Goal: Transaction & Acquisition: Purchase product/service

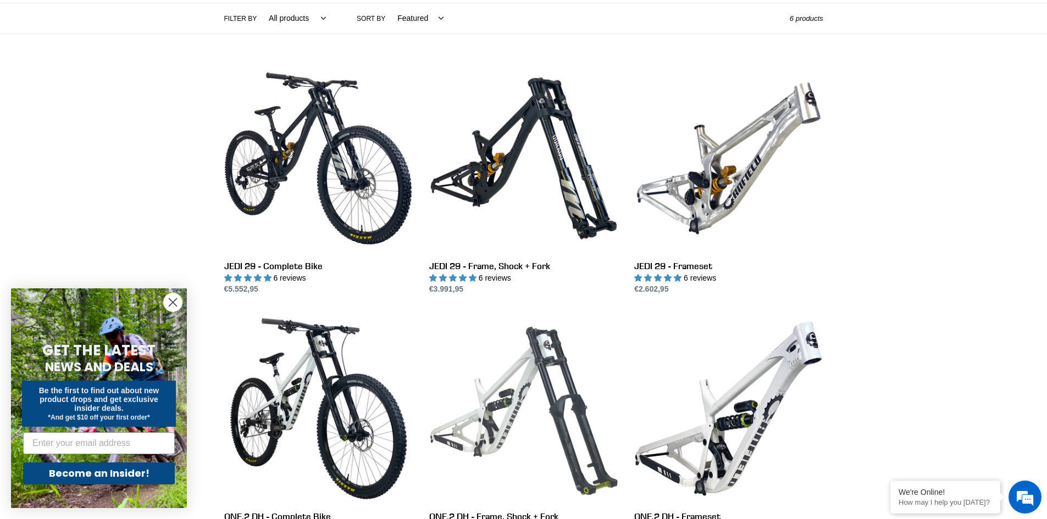
scroll to position [257, 0]
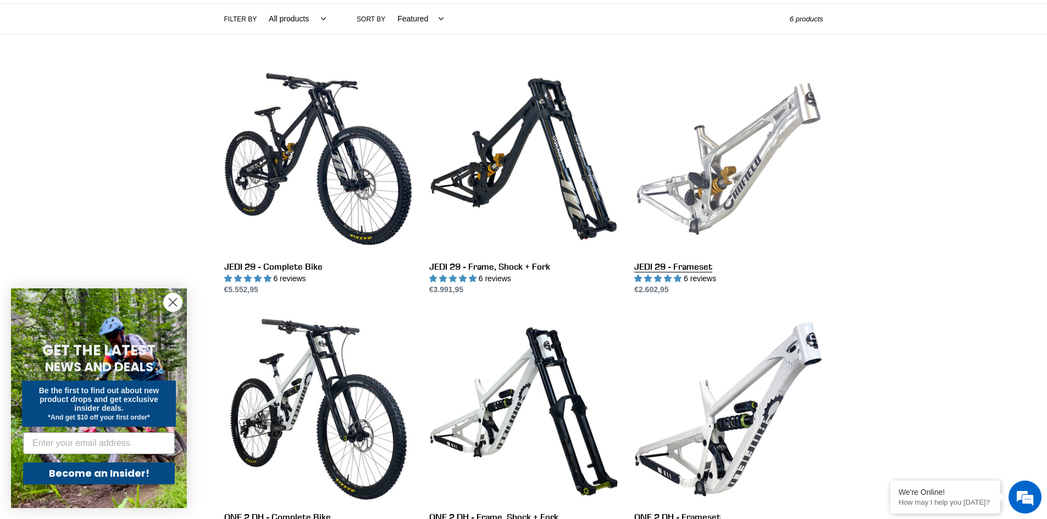
click at [715, 177] on link "JEDI 29 - Frameset" at bounding box center [728, 180] width 188 height 231
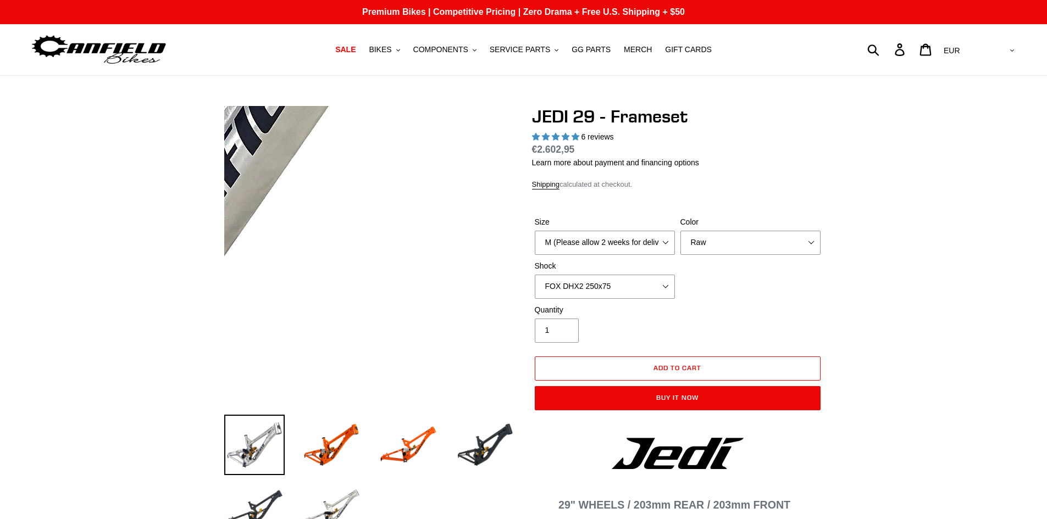
select select "highest-rating"
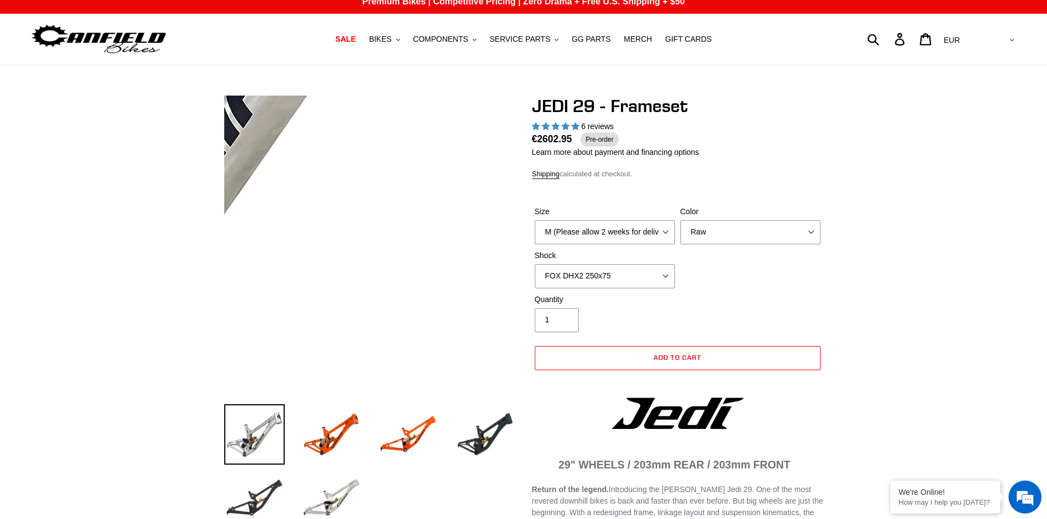
scroll to position [18, 0]
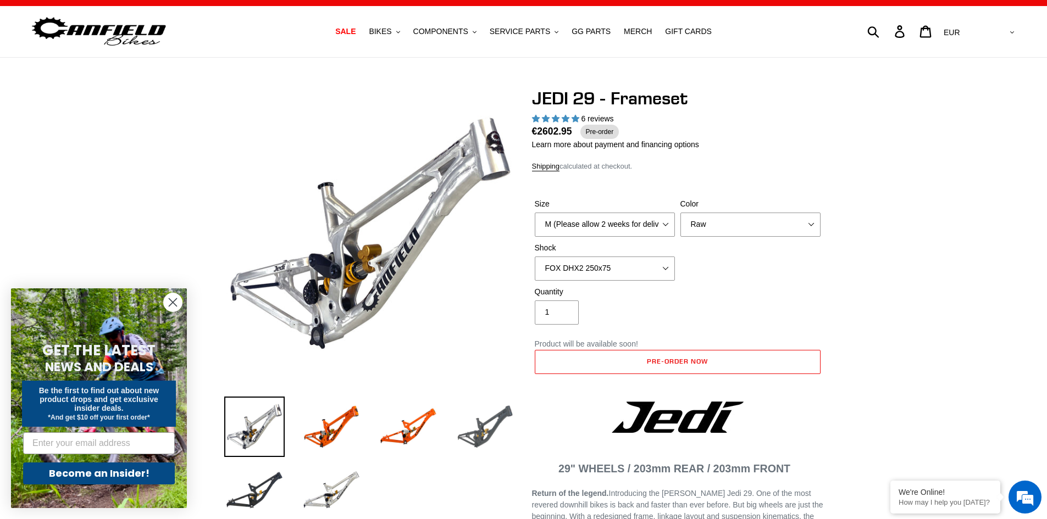
click at [481, 429] on img at bounding box center [485, 427] width 60 height 60
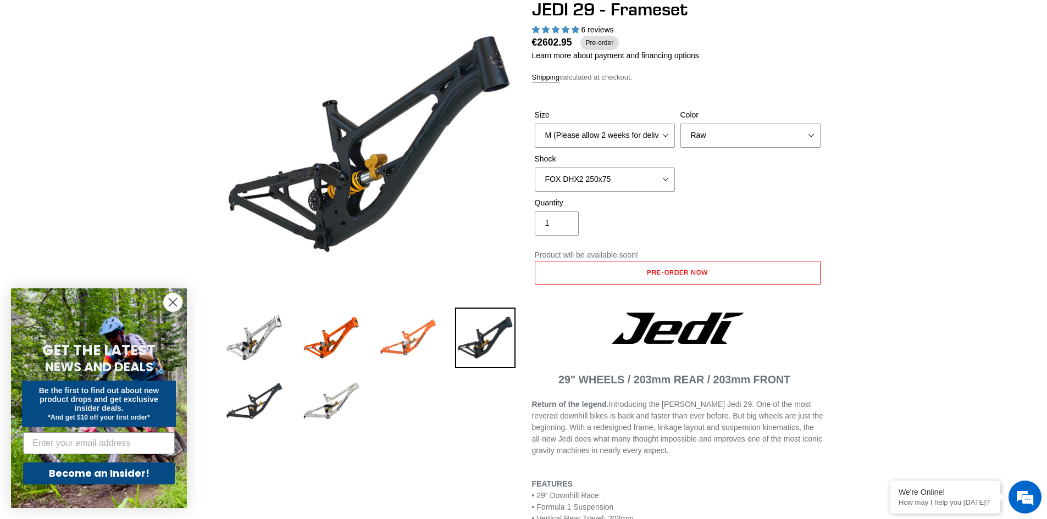
scroll to position [92, 0]
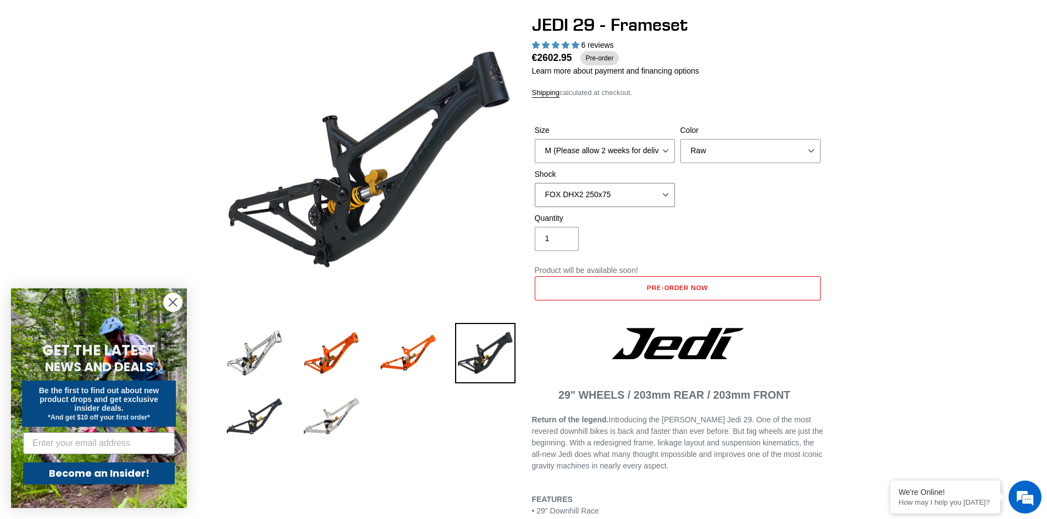
click at [644, 191] on select "No Shock FOX DHX2 250x75 RockShox Vivid Ultimate DH 250x75 EXT e-Storia LOX V3" at bounding box center [605, 195] width 140 height 24
click at [535, 183] on select "No Shock FOX DHX2 250x75 RockShox Vivid Ultimate DH 250x75 EXT e-Storia LOX V3" at bounding box center [605, 195] width 140 height 24
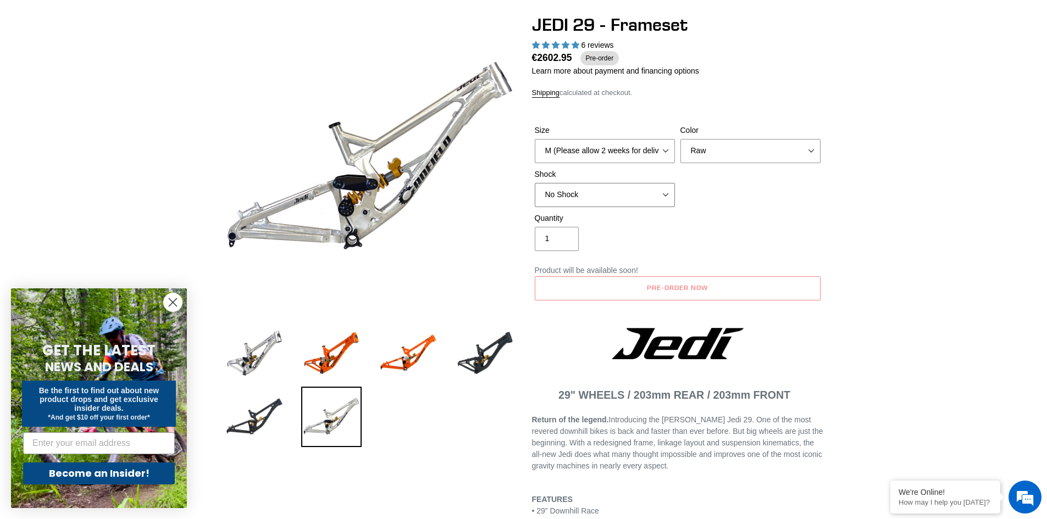
click at [630, 193] on select "No Shock FOX DHX2 250x75 RockShox Vivid Ultimate DH 250x75 EXT e-Storia LOX V3" at bounding box center [605, 195] width 140 height 24
click at [535, 183] on select "No Shock FOX DHX2 250x75 RockShox Vivid Ultimate DH 250x75 EXT e-Storia LOX V3" at bounding box center [605, 195] width 140 height 24
click at [615, 205] on select "No Shock FOX DHX2 250x75 RockShox Vivid Ultimate DH 250x75 EXT e-Storia LOX V3" at bounding box center [605, 195] width 140 height 24
click at [535, 183] on select "No Shock FOX DHX2 250x75 RockShox Vivid Ultimate DH 250x75 EXT e-Storia LOX V3" at bounding box center [605, 195] width 140 height 24
click at [615, 196] on select "No Shock FOX DHX2 250x75 RockShox Vivid Ultimate DH 250x75 EXT e-Storia LOX V3" at bounding box center [605, 195] width 140 height 24
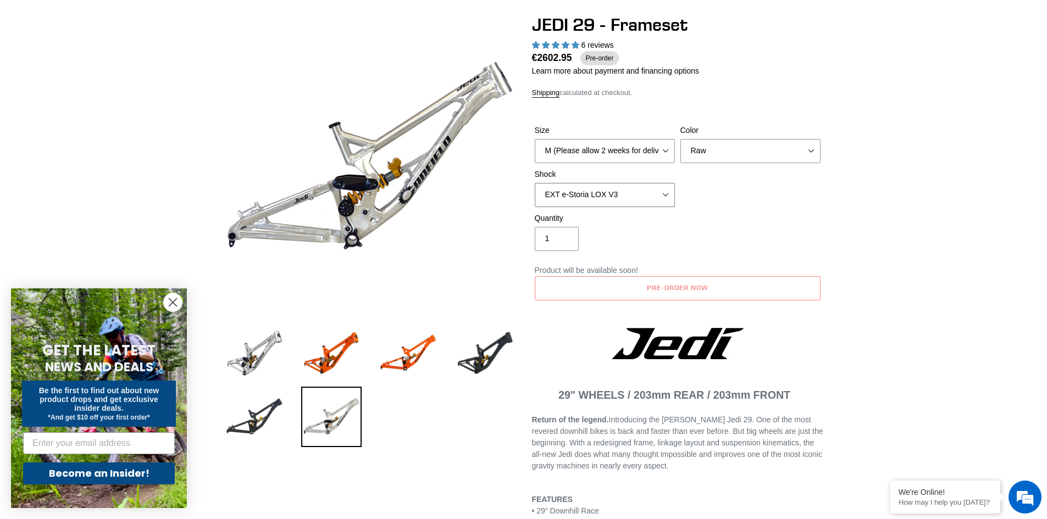
click at [535, 183] on select "No Shock FOX DHX2 250x75 RockShox Vivid Ultimate DH 250x75 EXT e-Storia LOX V3" at bounding box center [605, 195] width 140 height 24
click at [614, 202] on select "No Shock FOX DHX2 250x75 RockShox Vivid Ultimate DH 250x75 EXT e-Storia LOX V3" at bounding box center [605, 195] width 140 height 24
select select "RockShox Vivid Ultimate DH 250x75"
click at [535, 183] on select "No Shock FOX DHX2 250x75 RockShox Vivid Ultimate DH 250x75 EXT e-Storia LOX V3" at bounding box center [605, 195] width 140 height 24
click at [490, 346] on img at bounding box center [485, 353] width 60 height 60
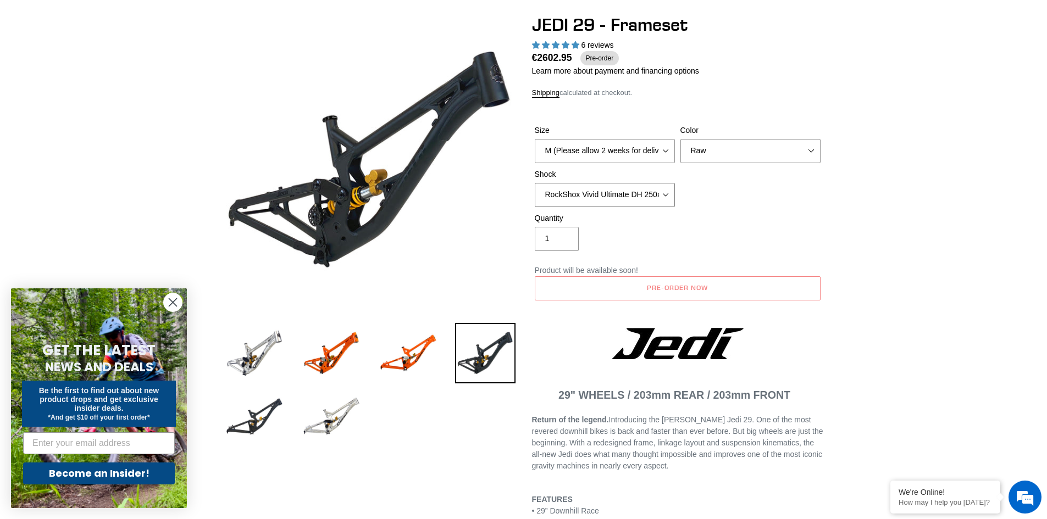
click at [612, 200] on select "No Shock FOX DHX2 250x75 RockShox Vivid Ultimate DH 250x75 EXT e-Storia LOX V3" at bounding box center [605, 195] width 140 height 24
click at [535, 183] on select "No Shock FOX DHX2 250x75 RockShox Vivid Ultimate DH 250x75 EXT e-Storia LOX V3" at bounding box center [605, 195] width 140 height 24
click at [696, 149] on select "Orange Raw Stealth Black" at bounding box center [750, 151] width 140 height 24
select select "Stealth Black"
click at [680, 139] on select "Orange Raw Stealth Black" at bounding box center [750, 151] width 140 height 24
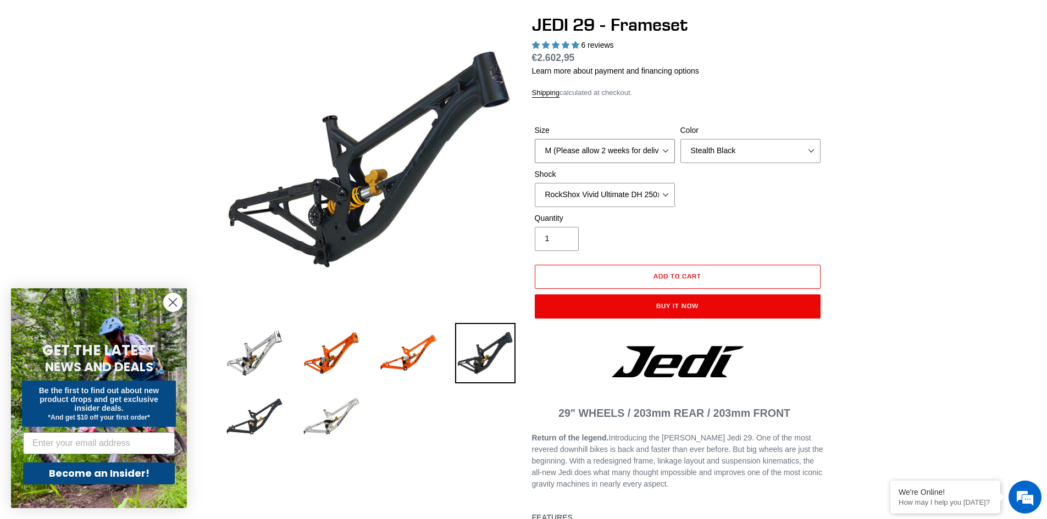
click at [639, 153] on select "M (Please allow 2 weeks for delivery) L (Please allow 2 weeks for delivery) XL" at bounding box center [605, 151] width 140 height 24
click at [535, 139] on select "M (Please allow 2 weeks for delivery) L (Please allow 2 weeks for delivery) XL" at bounding box center [605, 151] width 140 height 24
click at [630, 197] on select "No Shock FOX DHX2 250x75 RockShox Vivid Ultimate DH 250x75 EXT e-Storia LOX V3" at bounding box center [605, 195] width 140 height 24
click at [535, 183] on select "No Shock FOX DHX2 250x75 RockShox Vivid Ultimate DH 250x75 EXT e-Storia LOX V3" at bounding box center [605, 195] width 140 height 24
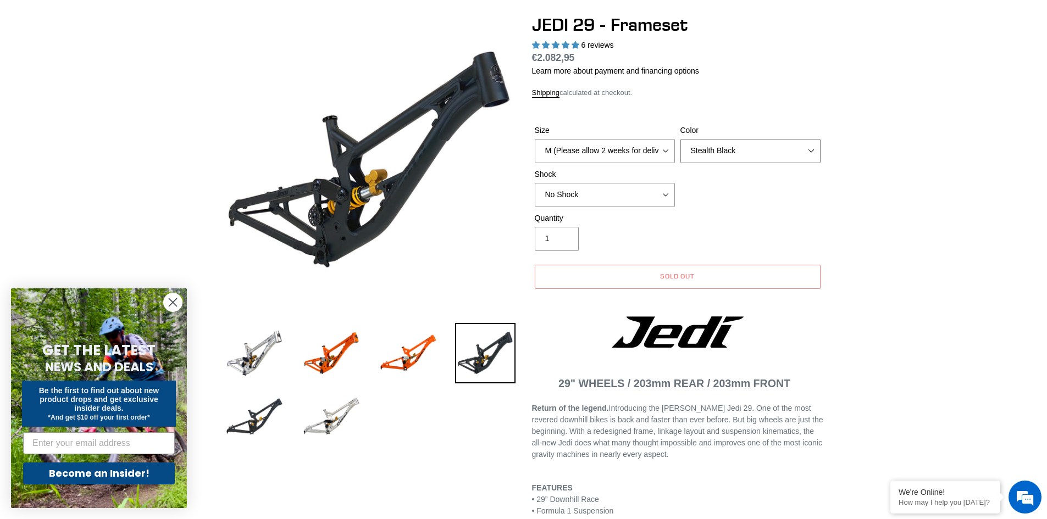
click at [727, 153] on select "Orange Raw Stealth Black" at bounding box center [750, 151] width 140 height 24
click at [680, 139] on select "Orange Raw Stealth Black" at bounding box center [750, 151] width 140 height 24
click at [634, 196] on select "No Shock FOX DHX2 250x75 RockShox Vivid Ultimate DH 250x75 EXT e-Storia LOX V3" at bounding box center [605, 195] width 140 height 24
select select "RockShox Vivid Ultimate DH 250x75"
click at [535, 183] on select "No Shock FOX DHX2 250x75 RockShox Vivid Ultimate DH 250x75 EXT e-Storia LOX V3" at bounding box center [605, 195] width 140 height 24
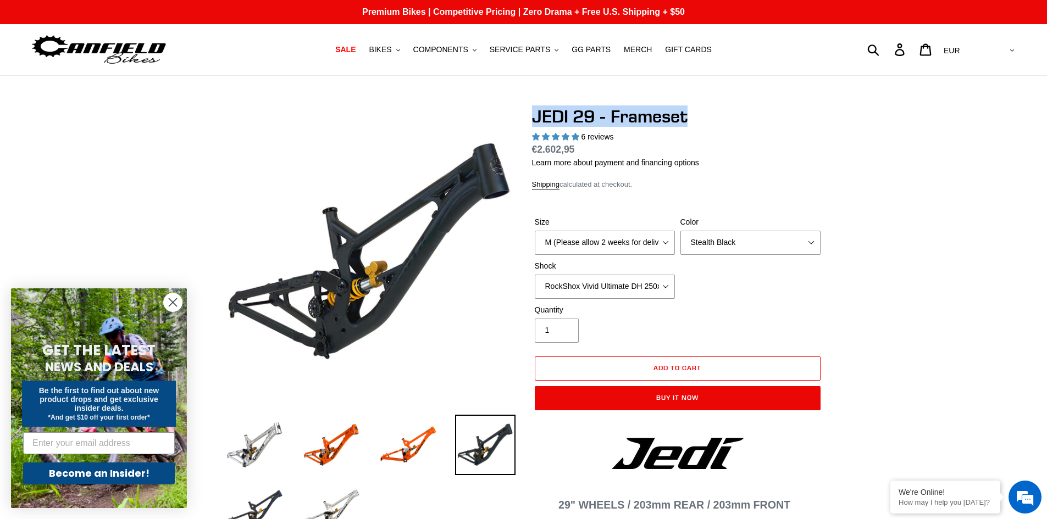
drag, startPoint x: 647, startPoint y: 112, endPoint x: 720, endPoint y: 110, distance: 72.5
click at [724, 110] on h1 "JEDI 29 - Frameset" at bounding box center [677, 116] width 291 height 21
